Goal: Information Seeking & Learning: Learn about a topic

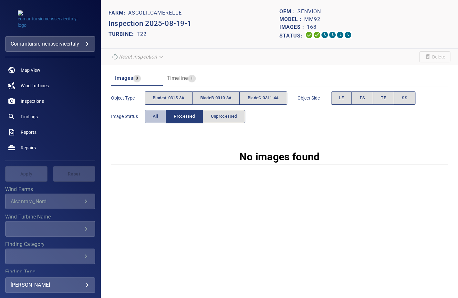
click at [154, 120] on button "All" at bounding box center [155, 116] width 21 height 13
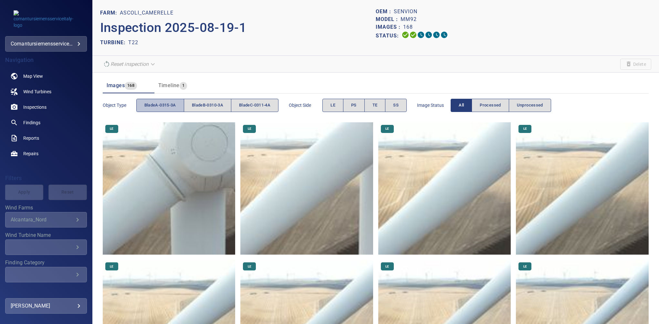
click at [164, 104] on span "bladeA-0315-3A" at bounding box center [160, 105] width 32 height 7
click at [357, 106] on span "PS" at bounding box center [353, 105] width 5 height 7
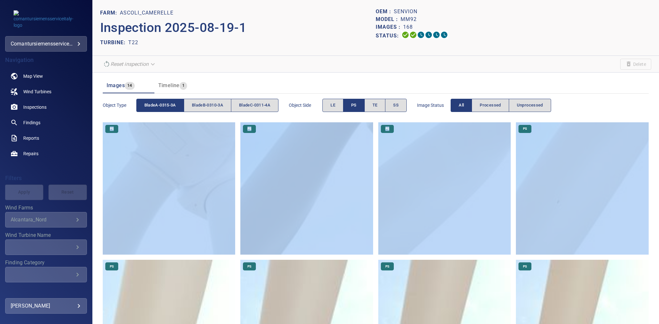
drag, startPoint x: 654, startPoint y: 105, endPoint x: 657, endPoint y: 158, distance: 53.1
click at [458, 158] on div "FARM: Ascoli_Camerelle Inspection 2025-08-19-1 TURBINE: T22 OEM : Senvion Model…" at bounding box center [375, 162] width 567 height 324
click at [458, 109] on div "Object type bladeA-0315-3A bladeB-0310-3A bladeC-0311-4A Object Side LE PS TE S…" at bounding box center [376, 105] width 546 height 18
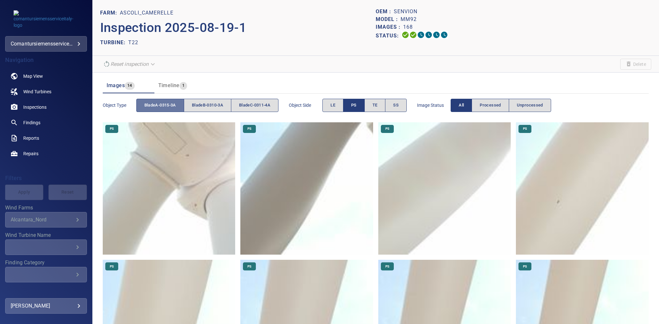
click at [146, 104] on span "bladeA-0315-3A" at bounding box center [160, 105] width 32 height 7
click at [357, 107] on span "PS" at bounding box center [353, 105] width 5 height 7
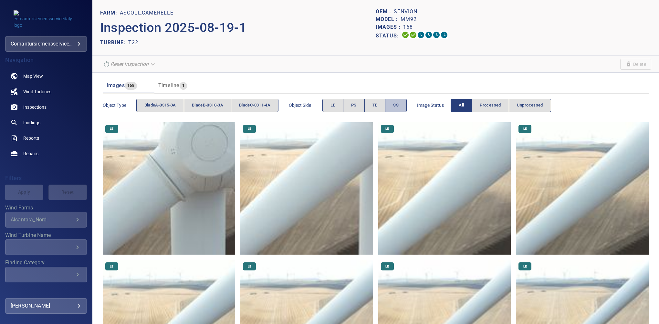
click at [395, 107] on button "SS" at bounding box center [396, 105] width 22 height 13
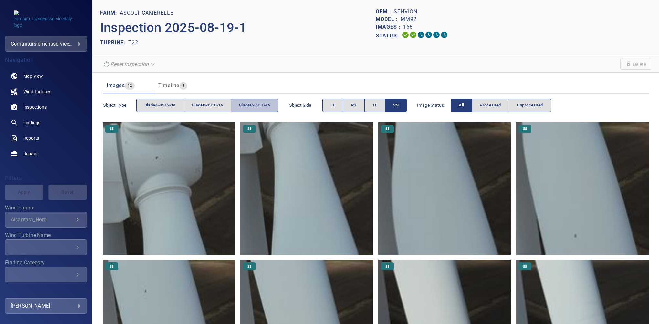
click at [252, 105] on span "bladeC-0311-4A" at bounding box center [254, 105] width 31 height 7
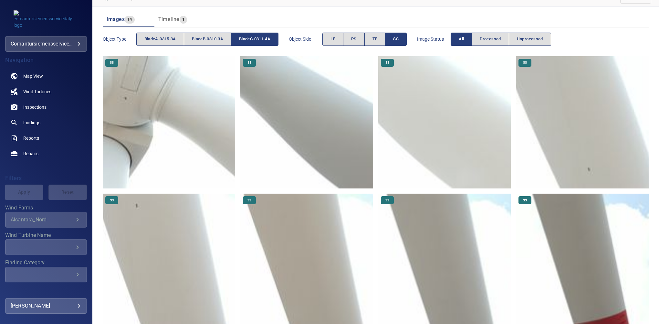
scroll to position [89, 0]
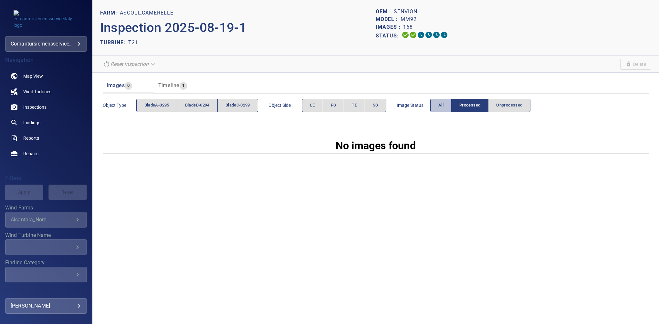
click at [437, 110] on button "All" at bounding box center [440, 105] width 21 height 13
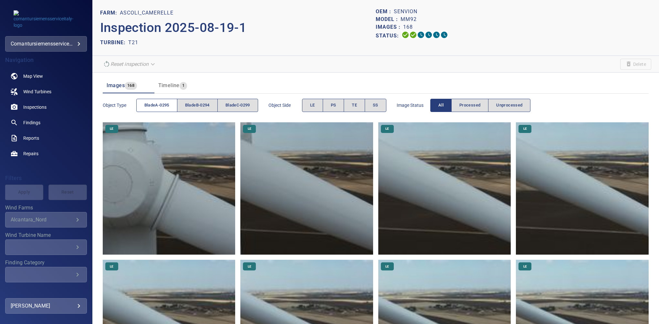
click at [165, 105] on span "bladeA-0295" at bounding box center [156, 105] width 25 height 7
click at [374, 106] on button "SS" at bounding box center [376, 105] width 22 height 13
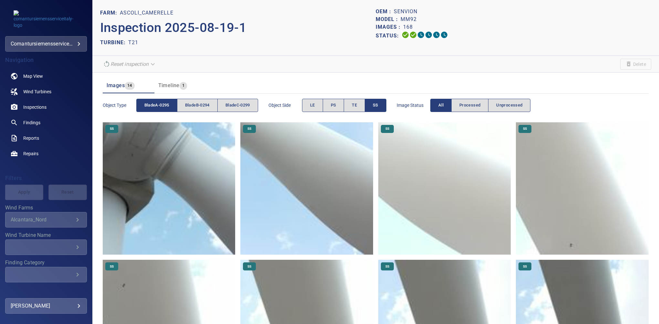
click at [378, 103] on span "SS" at bounding box center [375, 105] width 5 height 7
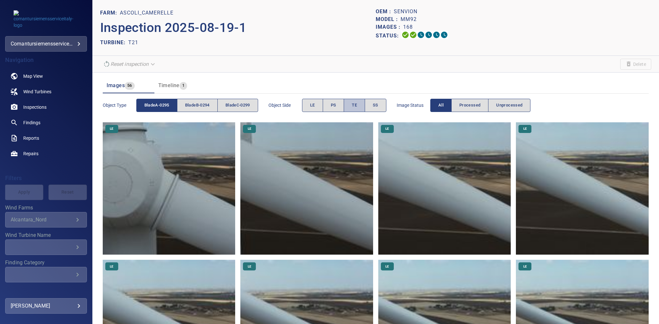
click at [359, 105] on button "TE" at bounding box center [354, 105] width 21 height 13
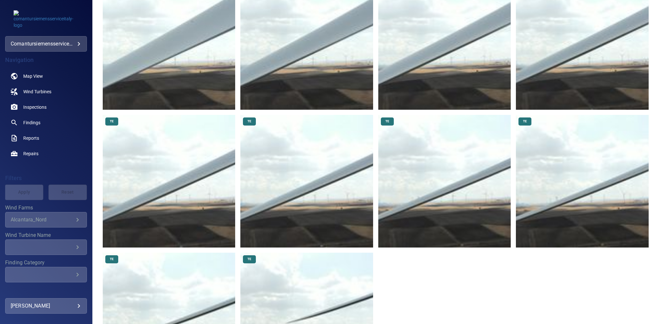
scroll to position [308, 0]
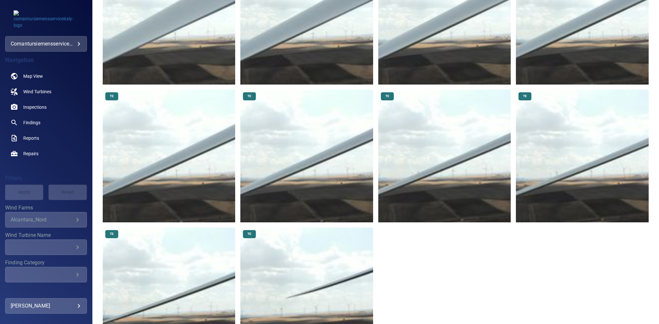
click at [191, 270] on img at bounding box center [169, 294] width 133 height 133
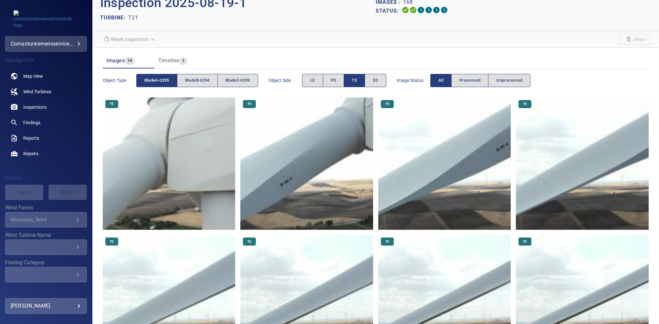
scroll to position [0, 0]
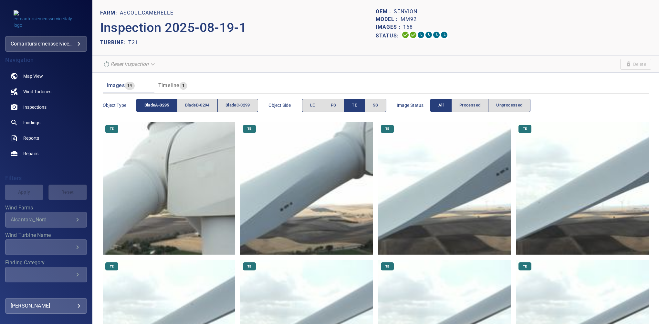
click at [147, 104] on span "bladeA-0295" at bounding box center [156, 105] width 25 height 7
click at [247, 106] on span "bladeC-0299" at bounding box center [238, 105] width 25 height 7
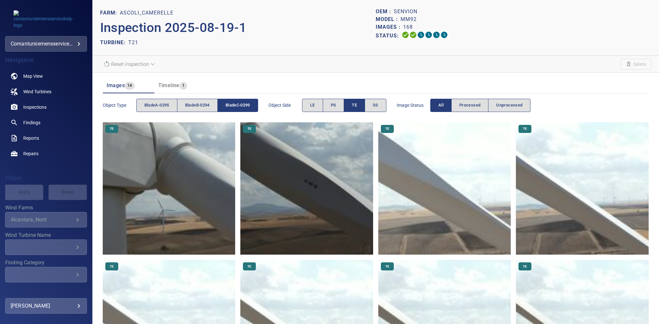
click at [357, 105] on span "TE" at bounding box center [354, 105] width 5 height 7
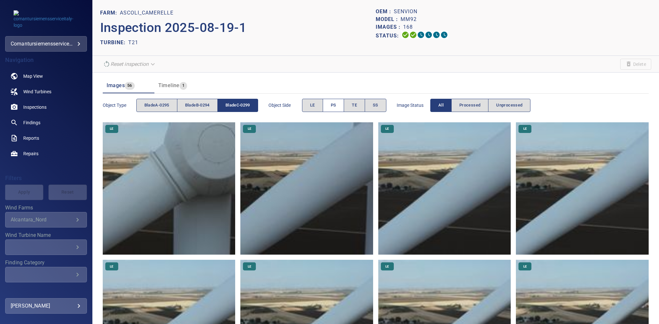
click at [336, 107] on span "PS" at bounding box center [333, 105] width 5 height 7
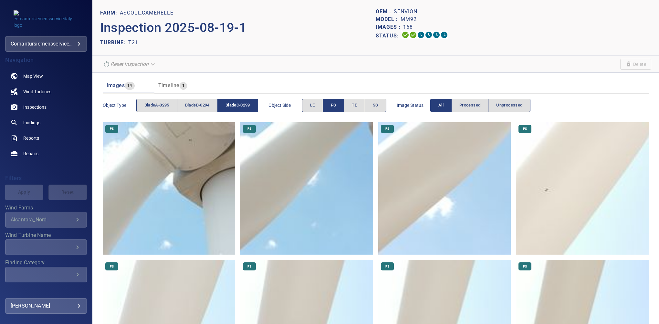
click at [339, 100] on button "PS" at bounding box center [334, 105] width 22 height 13
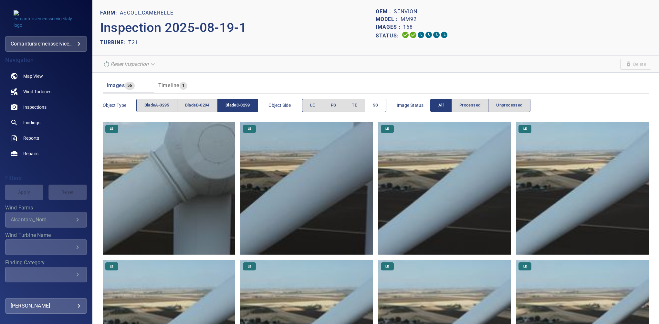
click at [379, 100] on button "SS" at bounding box center [376, 105] width 22 height 13
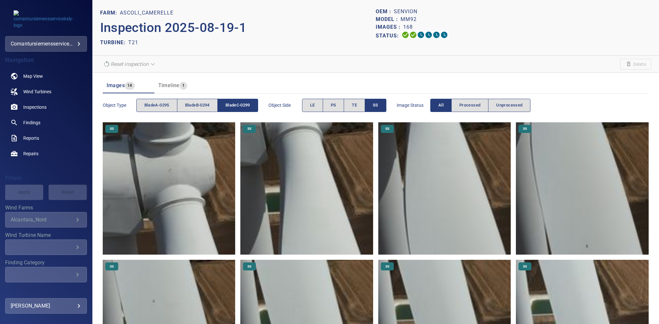
click at [377, 102] on span "SS" at bounding box center [375, 105] width 5 height 7
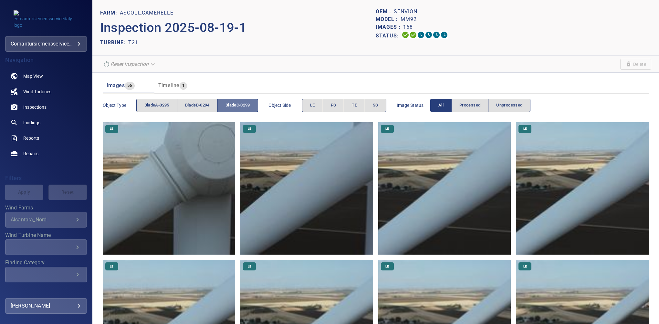
click at [226, 105] on button "bladeC-0299" at bounding box center [237, 105] width 41 height 13
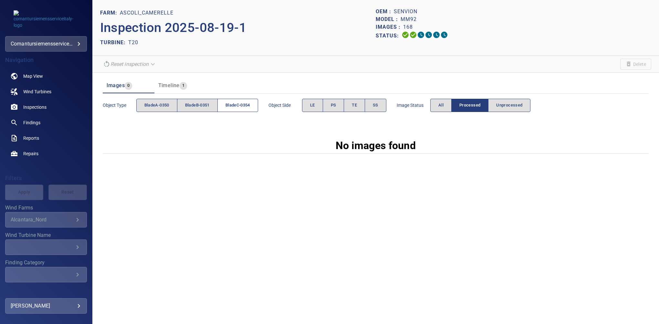
click at [234, 106] on span "bladeC-0354" at bounding box center [238, 105] width 25 height 7
click at [357, 106] on span "TE" at bounding box center [354, 105] width 5 height 7
click at [441, 105] on span "All" at bounding box center [440, 105] width 5 height 7
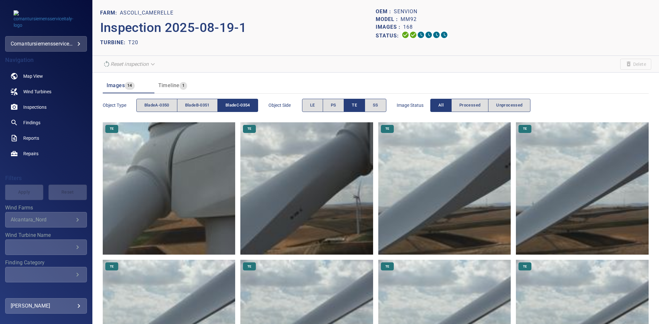
click at [244, 103] on span "bladeC-0354" at bounding box center [238, 105] width 25 height 7
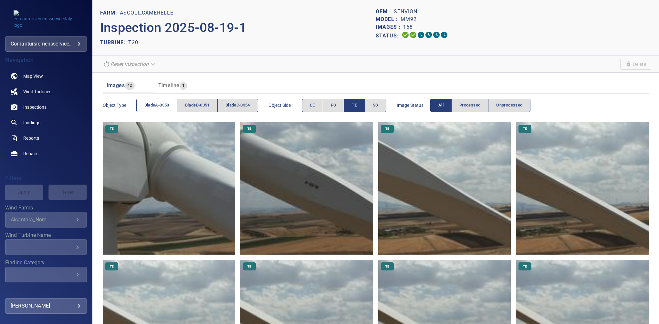
click at [166, 103] on span "bladeA-0350" at bounding box center [156, 105] width 25 height 7
click at [356, 107] on span "TE" at bounding box center [354, 105] width 5 height 7
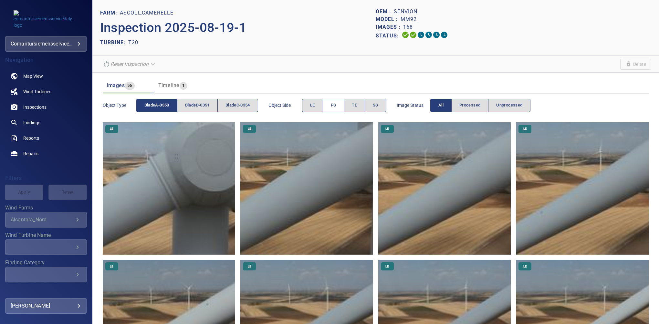
click at [334, 108] on span "PS" at bounding box center [333, 105] width 5 height 7
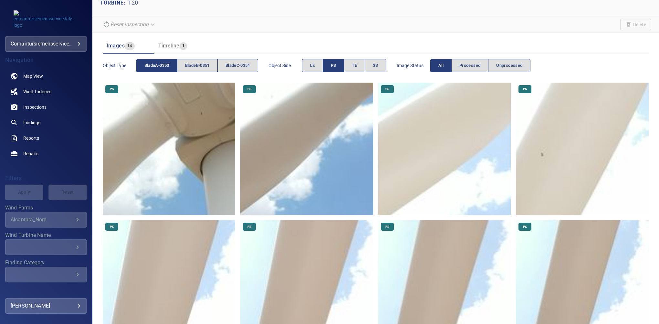
scroll to position [43, 0]
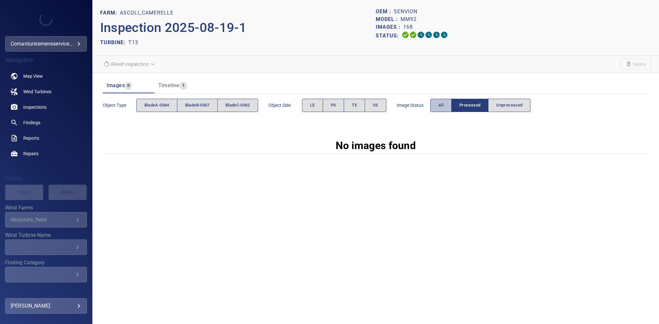
click at [444, 107] on span "All" at bounding box center [440, 105] width 5 height 7
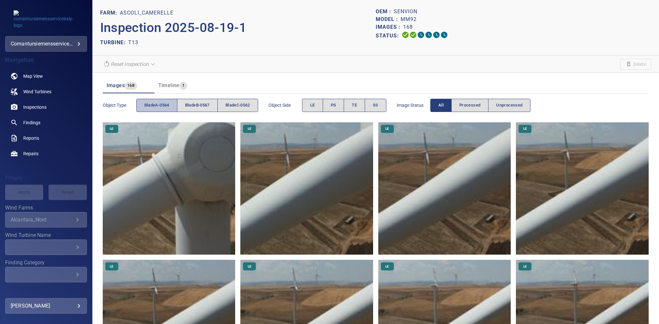
click at [159, 101] on button "bladeA-0564" at bounding box center [156, 105] width 41 height 13
click at [335, 102] on span "PS" at bounding box center [333, 105] width 5 height 7
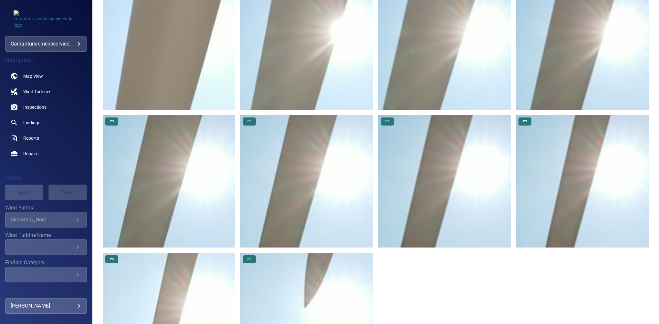
scroll to position [293, 0]
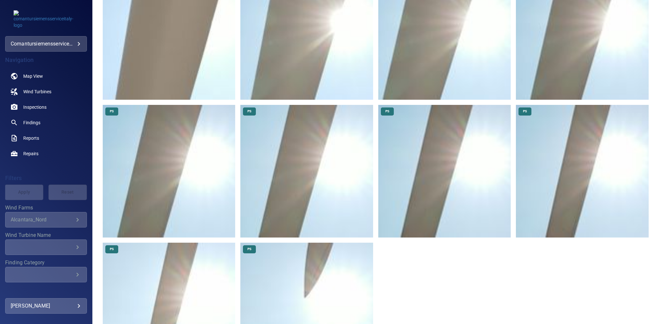
click at [597, 253] on div "PS PS PS PS PS PS PS PS PS PS PS PS PS PS" at bounding box center [376, 102] width 546 height 546
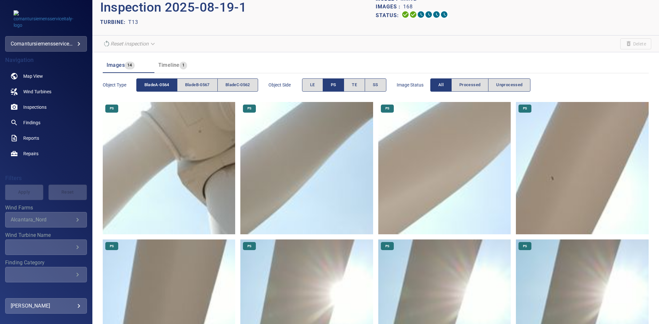
scroll to position [0, 0]
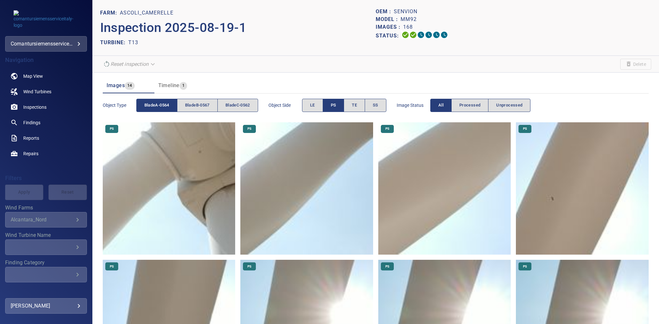
click at [171, 104] on button "bladeA-0564" at bounding box center [156, 105] width 41 height 13
click at [192, 100] on button "bladeB-0567" at bounding box center [197, 105] width 41 height 13
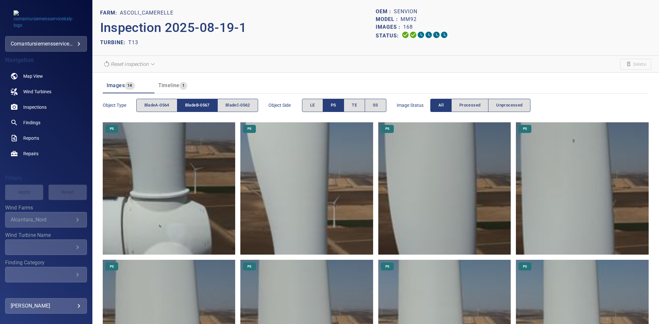
click at [333, 104] on span "PS" at bounding box center [333, 105] width 5 height 7
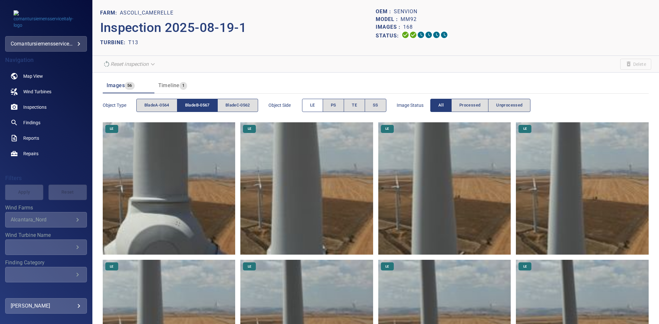
click at [315, 106] on span "LE" at bounding box center [312, 105] width 5 height 7
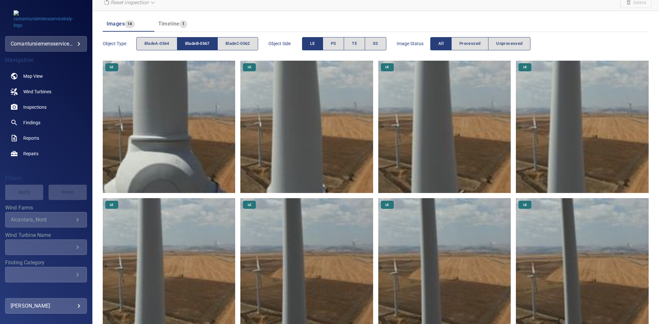
scroll to position [59, 0]
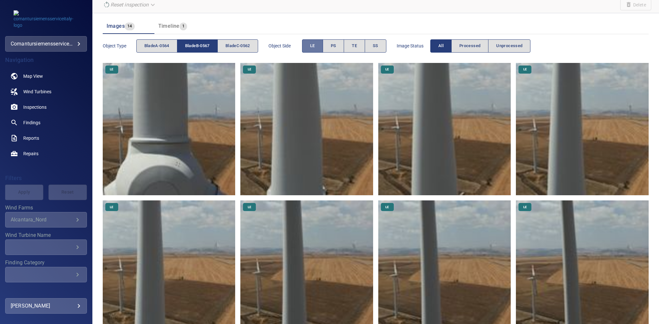
click at [323, 45] on button "LE" at bounding box center [312, 45] width 21 height 13
click at [377, 50] on button "SS" at bounding box center [376, 45] width 22 height 13
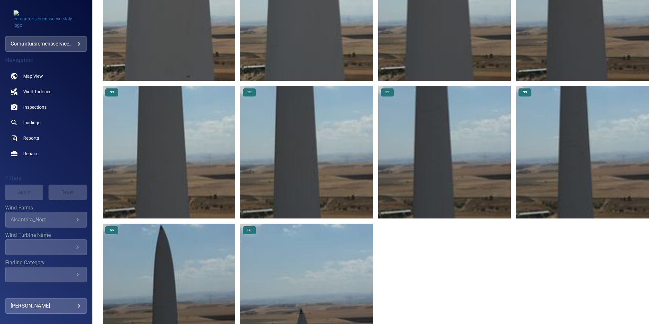
scroll to position [246, 0]
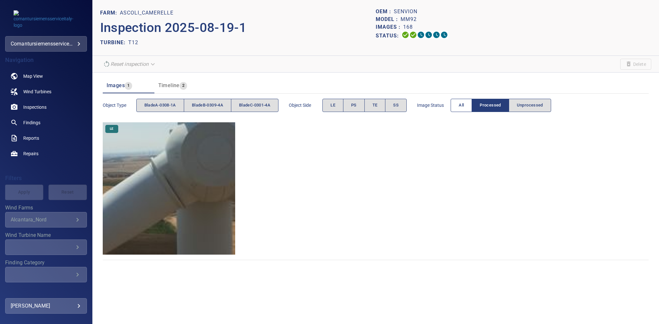
click at [464, 109] on span "All" at bounding box center [461, 105] width 5 height 7
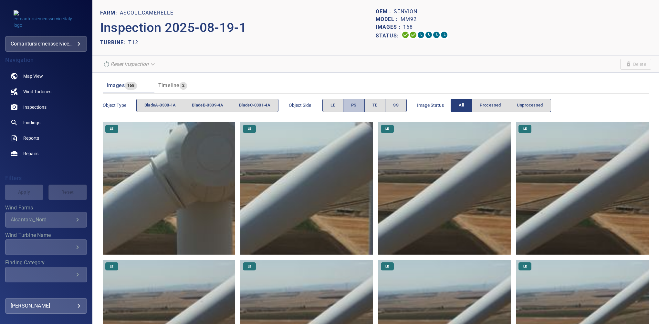
click at [357, 107] on span "PS" at bounding box center [353, 105] width 5 height 7
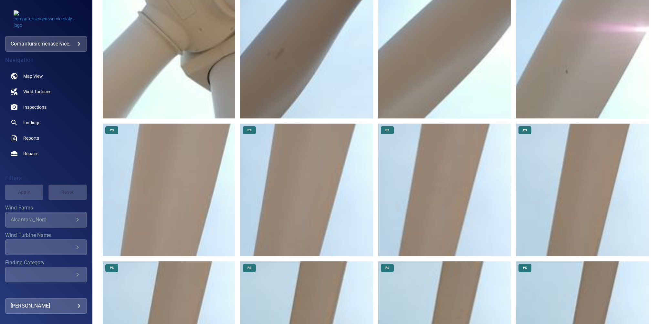
scroll to position [147, 0]
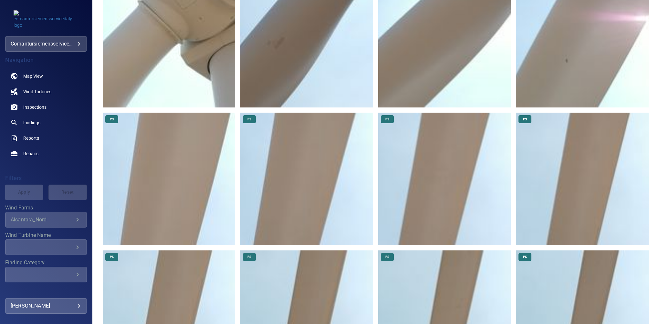
click at [493, 99] on img at bounding box center [444, 41] width 133 height 133
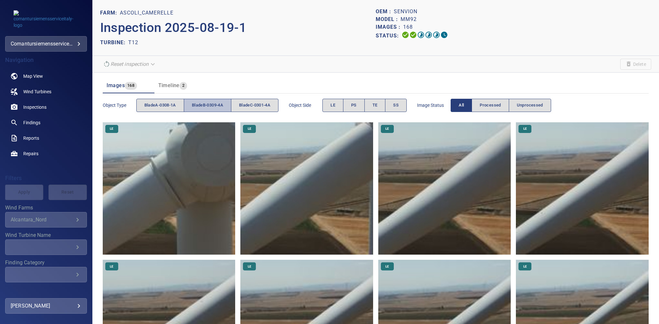
click at [205, 103] on span "bladeB-0309-4A" at bounding box center [207, 105] width 31 height 7
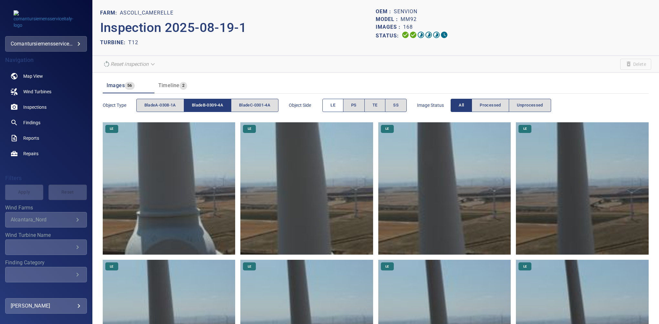
click at [335, 107] on span "LE" at bounding box center [333, 105] width 5 height 7
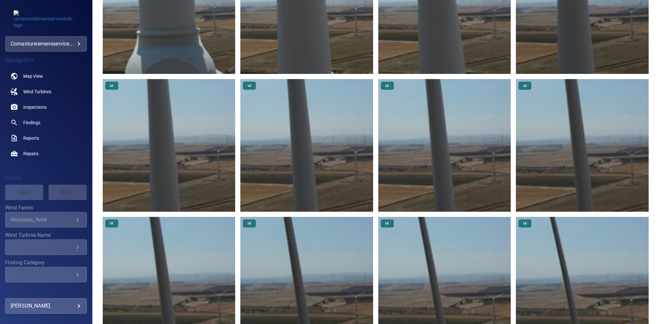
scroll to position [92, 0]
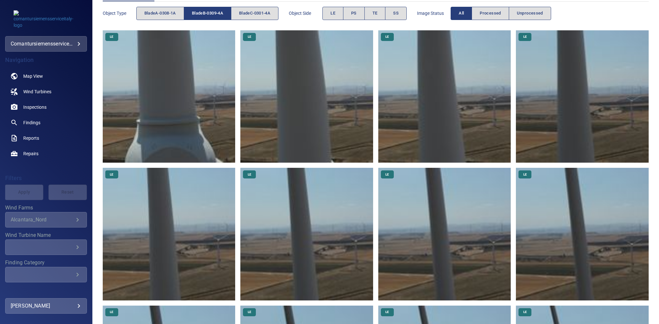
click at [222, 10] on span "bladeB-0309-4A" at bounding box center [207, 13] width 31 height 7
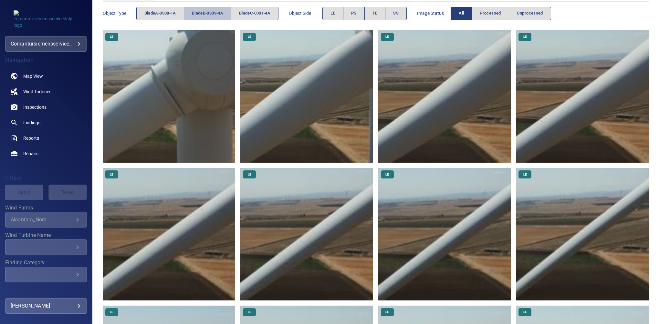
click at [211, 8] on button "bladeB-0309-4A" at bounding box center [207, 13] width 47 height 13
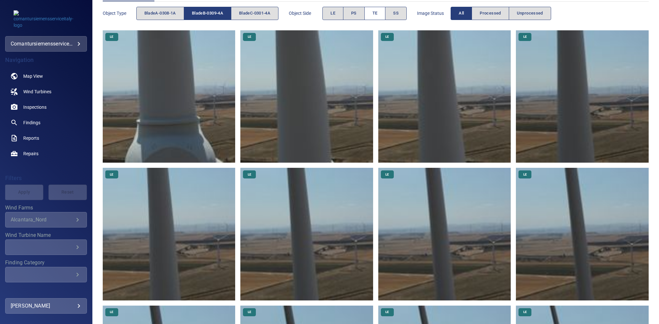
click at [381, 13] on button "TE" at bounding box center [374, 13] width 21 height 13
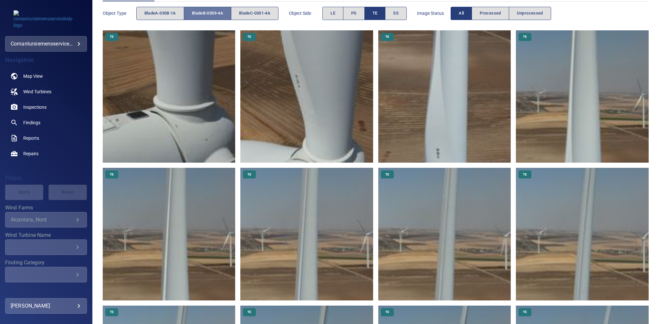
click at [217, 15] on span "bladeB-0309-4A" at bounding box center [207, 13] width 31 height 7
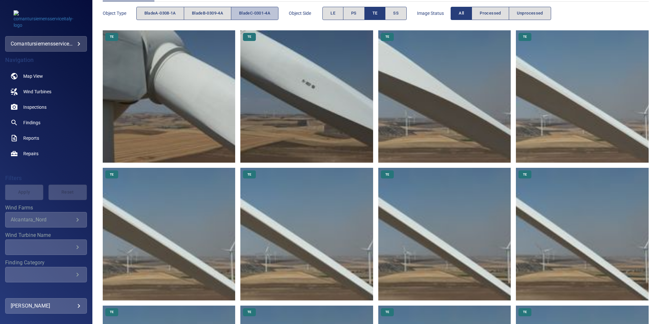
click at [246, 10] on span "bladeC-0301-4A" at bounding box center [254, 13] width 31 height 7
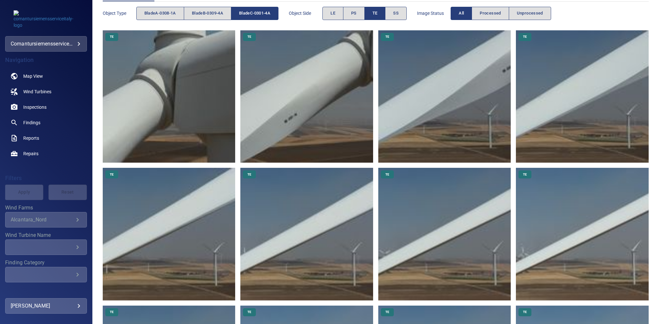
click at [378, 10] on span "TE" at bounding box center [375, 13] width 5 height 7
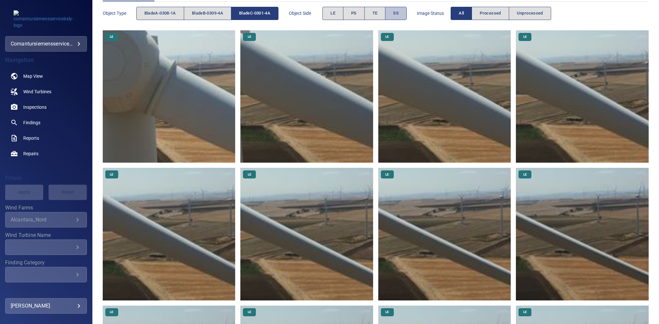
click at [399, 12] on span "SS" at bounding box center [395, 13] width 5 height 7
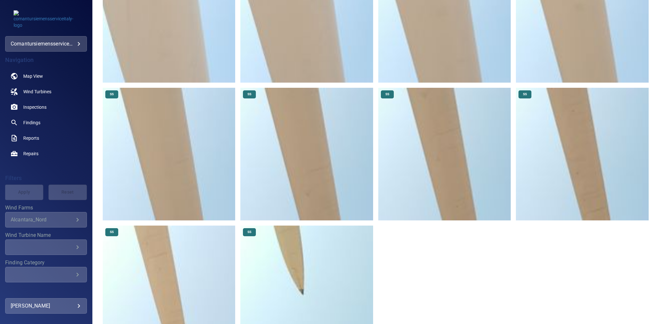
scroll to position [0, 0]
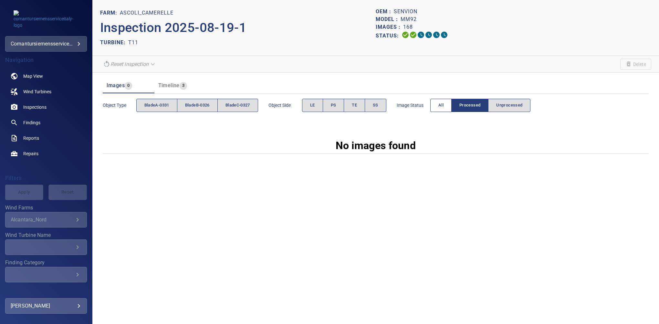
click at [440, 105] on button "All" at bounding box center [440, 105] width 21 height 13
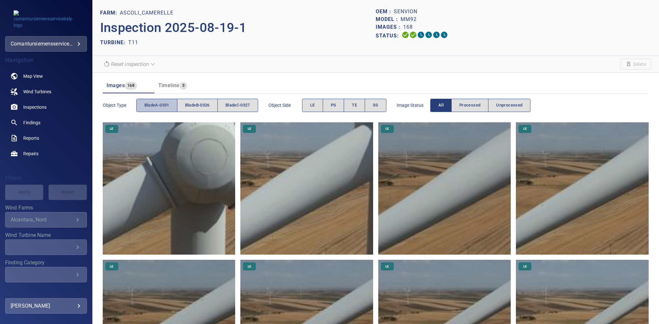
click at [159, 110] on button "bladeA-0331" at bounding box center [156, 105] width 41 height 13
click at [331, 101] on button "PS" at bounding box center [334, 105] width 22 height 13
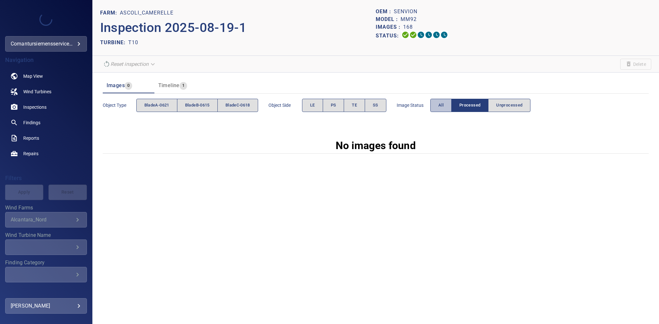
click at [444, 108] on span "All" at bounding box center [440, 105] width 5 height 7
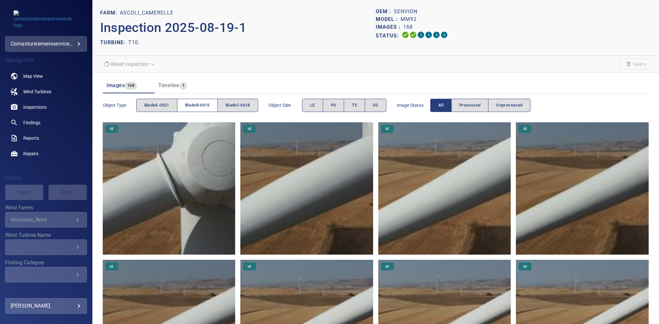
click at [200, 103] on span "bladeB-0615" at bounding box center [197, 105] width 25 height 7
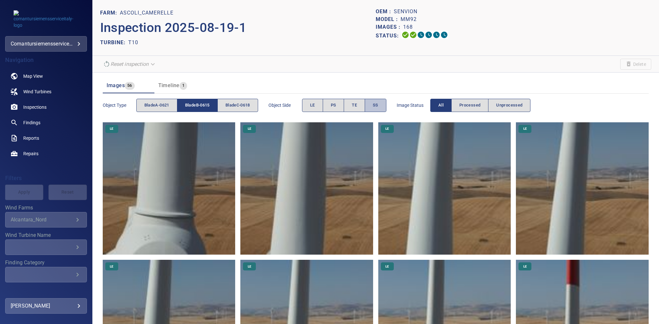
click at [374, 105] on button "SS" at bounding box center [376, 105] width 22 height 13
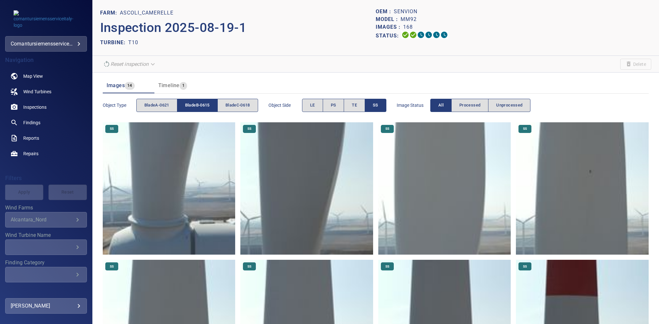
click at [204, 106] on span "bladeB-0615" at bounding box center [197, 105] width 25 height 7
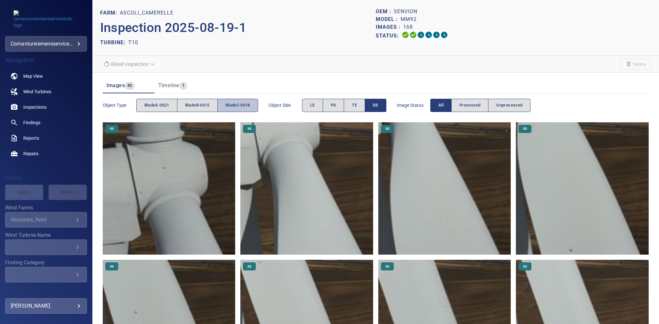
click at [237, 102] on span "bladeC-0618" at bounding box center [238, 105] width 25 height 7
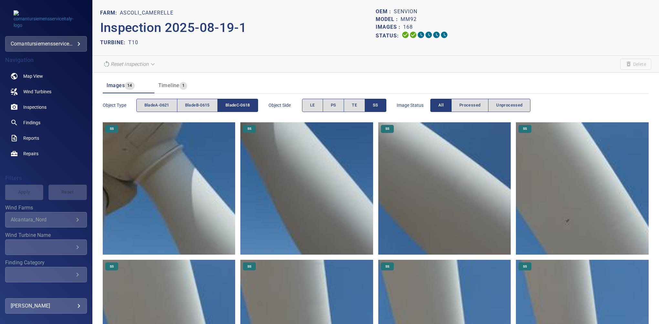
click at [381, 107] on button "SS" at bounding box center [376, 105] width 22 height 13
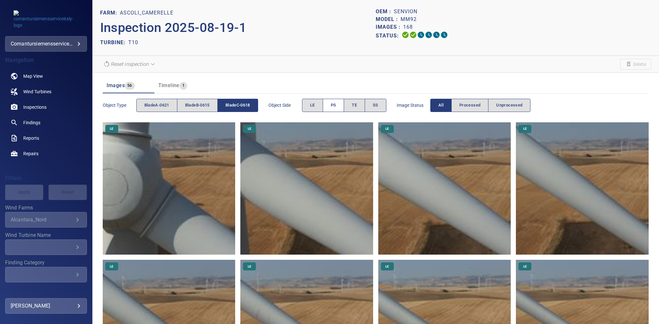
click at [334, 104] on span "PS" at bounding box center [333, 105] width 5 height 7
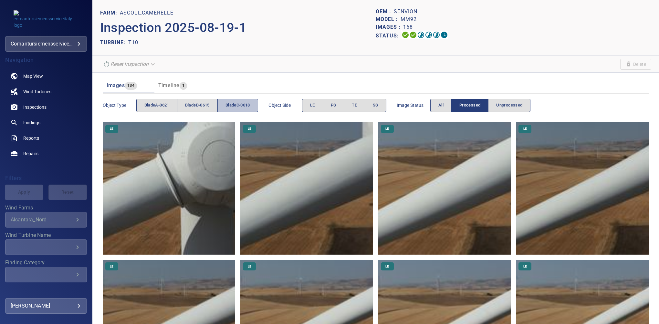
click at [242, 103] on span "bladeC-0618" at bounding box center [238, 105] width 25 height 7
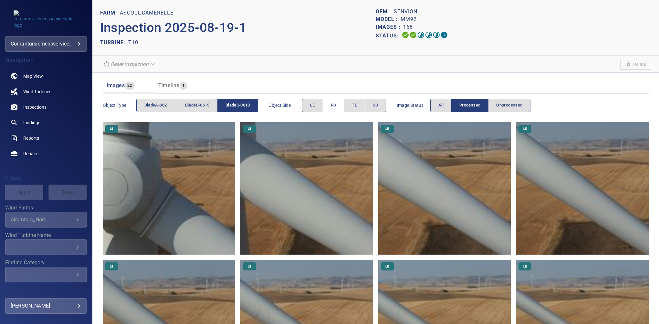
click at [329, 101] on button "PS" at bounding box center [334, 105] width 22 height 13
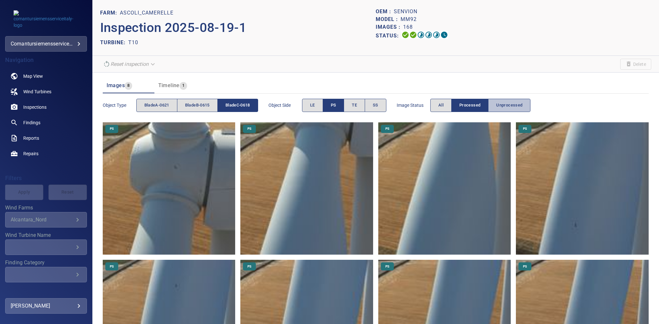
click at [530, 106] on button "Unprocessed" at bounding box center [509, 105] width 42 height 13
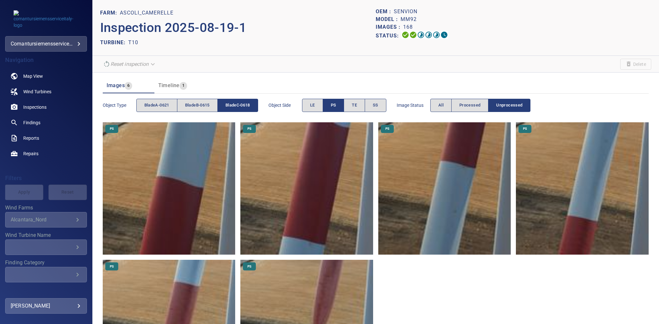
click at [190, 173] on img at bounding box center [169, 188] width 133 height 133
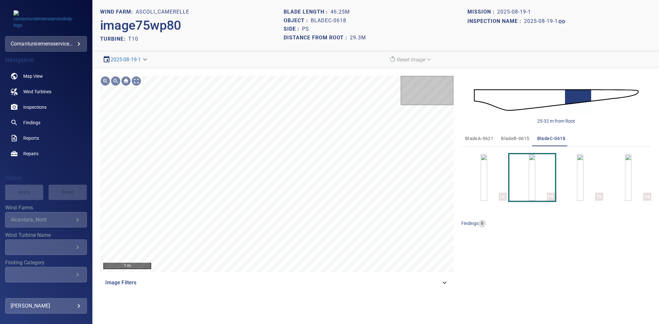
click at [442, 283] on icon at bounding box center [445, 283] width 8 height 8
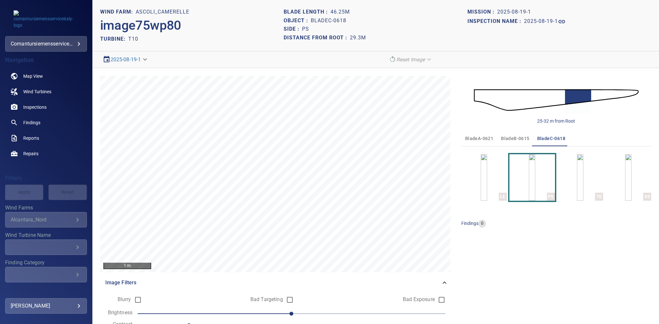
click at [587, 4] on header "WIND FARM: Ascoli_Camerelle image75wp80 TURBINE: T10 Blade length : 46.25m Obje…" at bounding box center [375, 25] width 567 height 51
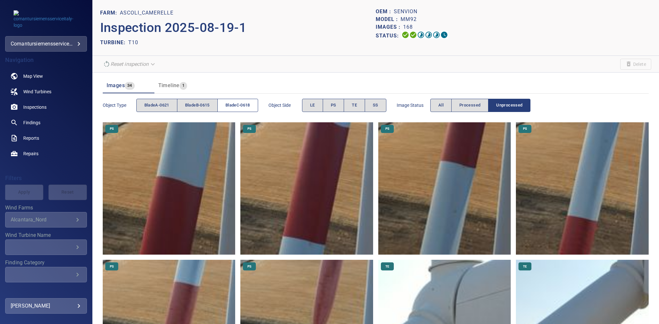
click at [237, 103] on span "bladeC-0618" at bounding box center [238, 105] width 25 height 7
click at [355, 105] on span "TE" at bounding box center [354, 105] width 5 height 7
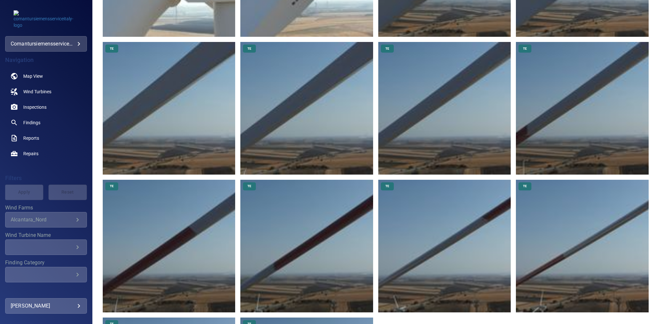
scroll to position [230, 0]
